Goal: Navigation & Orientation: Find specific page/section

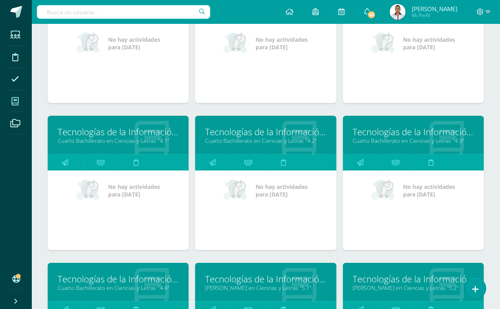
scroll to position [745, 0]
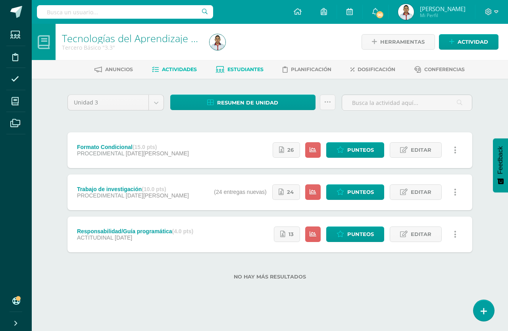
click at [229, 68] on span "Estudiantes" at bounding box center [246, 69] width 36 height 6
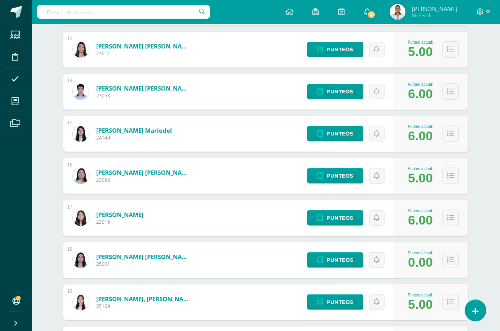
scroll to position [548, 0]
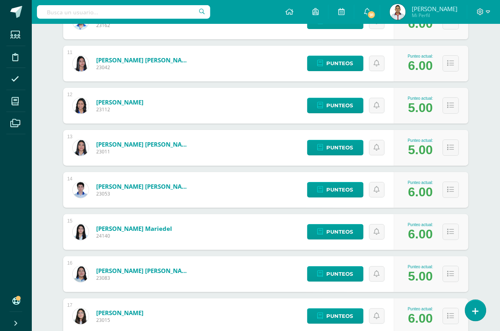
drag, startPoint x: 476, startPoint y: 112, endPoint x: 476, endPoint y: 266, distance: 154.5
click at [476, 114] on div "Estudiantes (31) Unidad 3 Unidad 1 Unidad 3 Unidad 2 31 Estudiantes activos Des…" at bounding box center [265, 254] width 437 height 1446
click at [488, 122] on div "Tecnologías del Aprendizaje y la Comunicación Tercero Básico "3.3" Herramientas…" at bounding box center [266, 226] width 468 height 1500
click at [480, 106] on div "Estudiantes (31) Unidad 3 Unidad 1 Unidad 3 Unidad 2 31 Estudiantes activos Des…" at bounding box center [265, 254] width 437 height 1446
click at [479, 97] on div "Estudiantes (31) Unidad 3 Unidad 1 Unidad 3 Unidad 2 31 Estudiantes activos Des…" at bounding box center [265, 254] width 437 height 1446
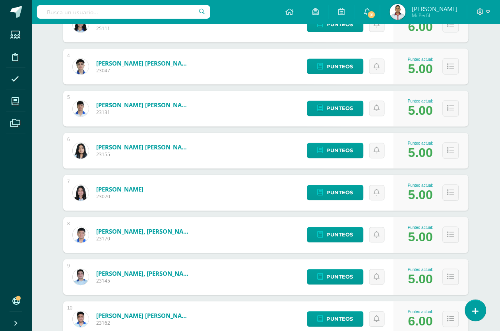
scroll to position [0, 0]
